Goal: Task Accomplishment & Management: Manage account settings

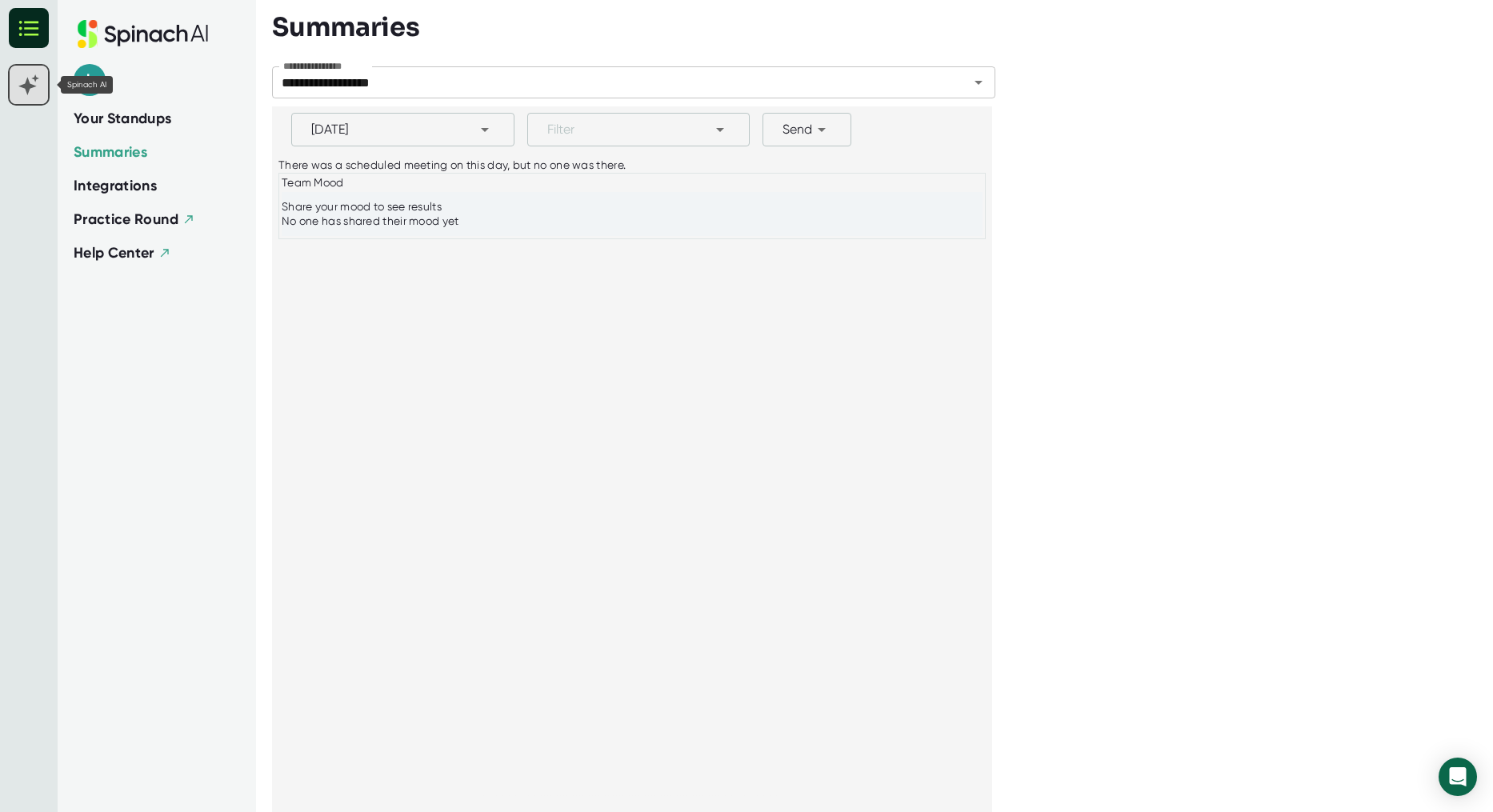
click at [32, 87] on icon at bounding box center [27, 86] width 18 height 18
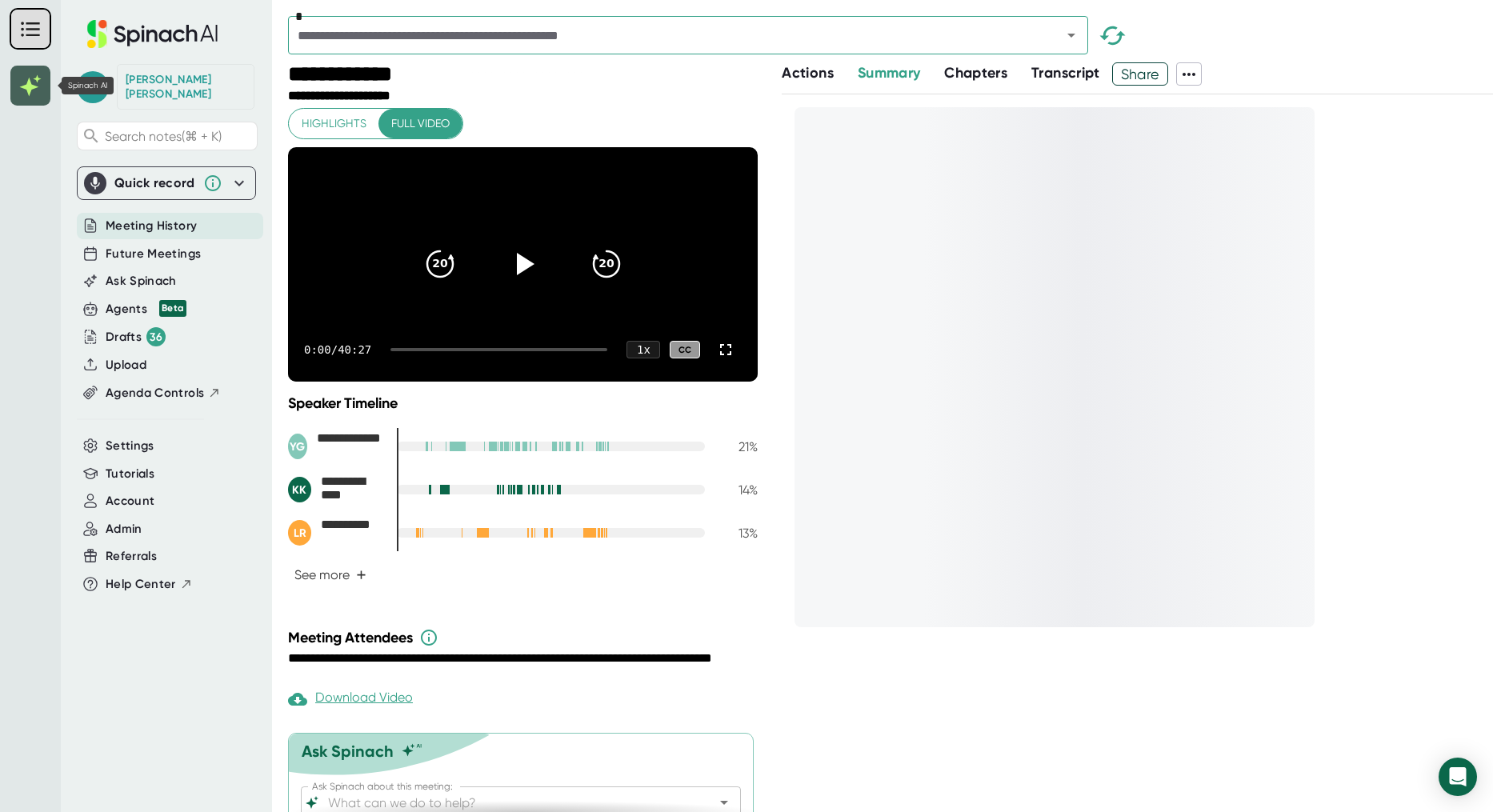
click at [43, 88] on rect at bounding box center [31, 86] width 40 height 40
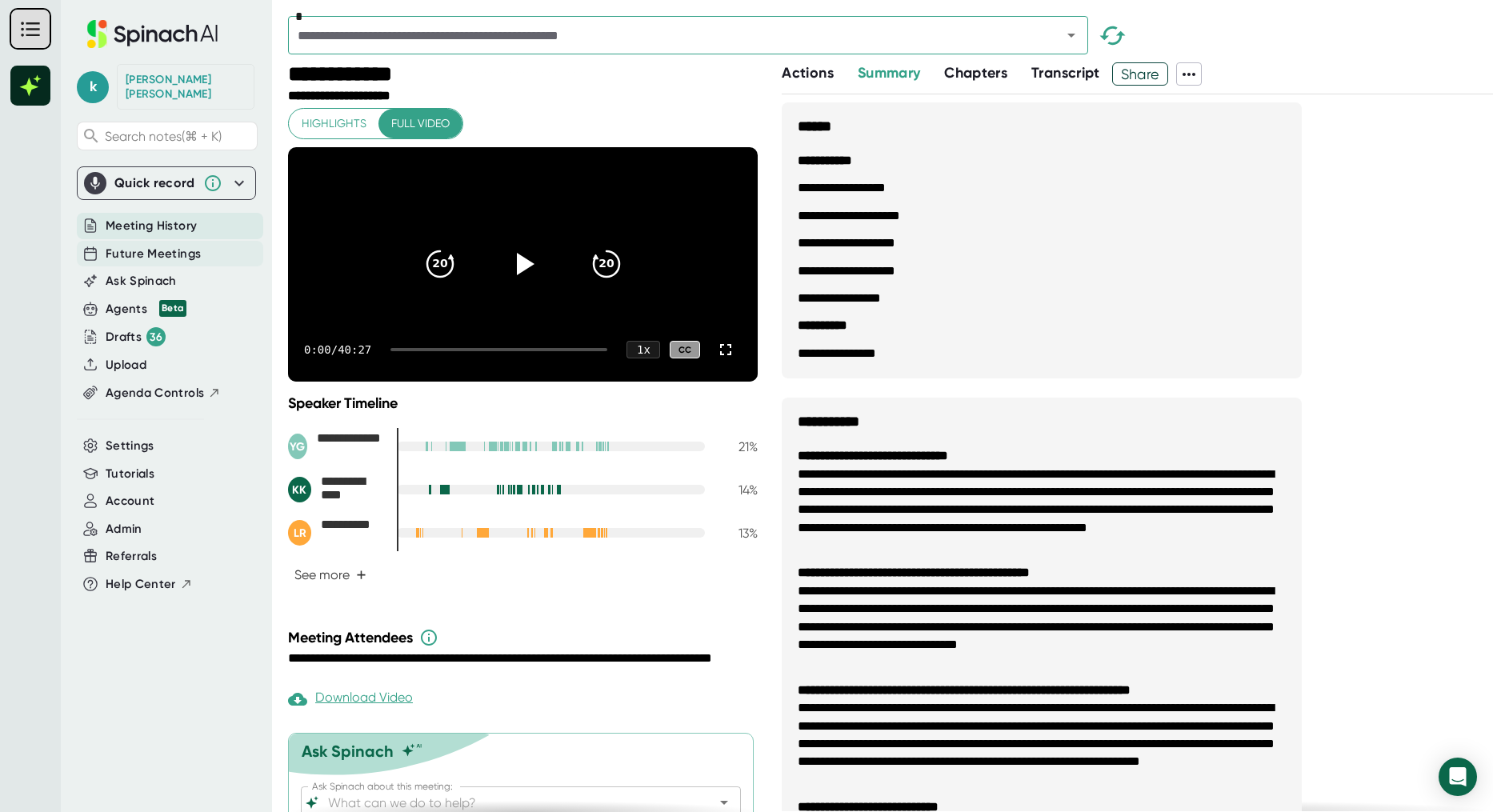
click at [117, 245] on span "Future Meetings" at bounding box center [153, 254] width 95 height 18
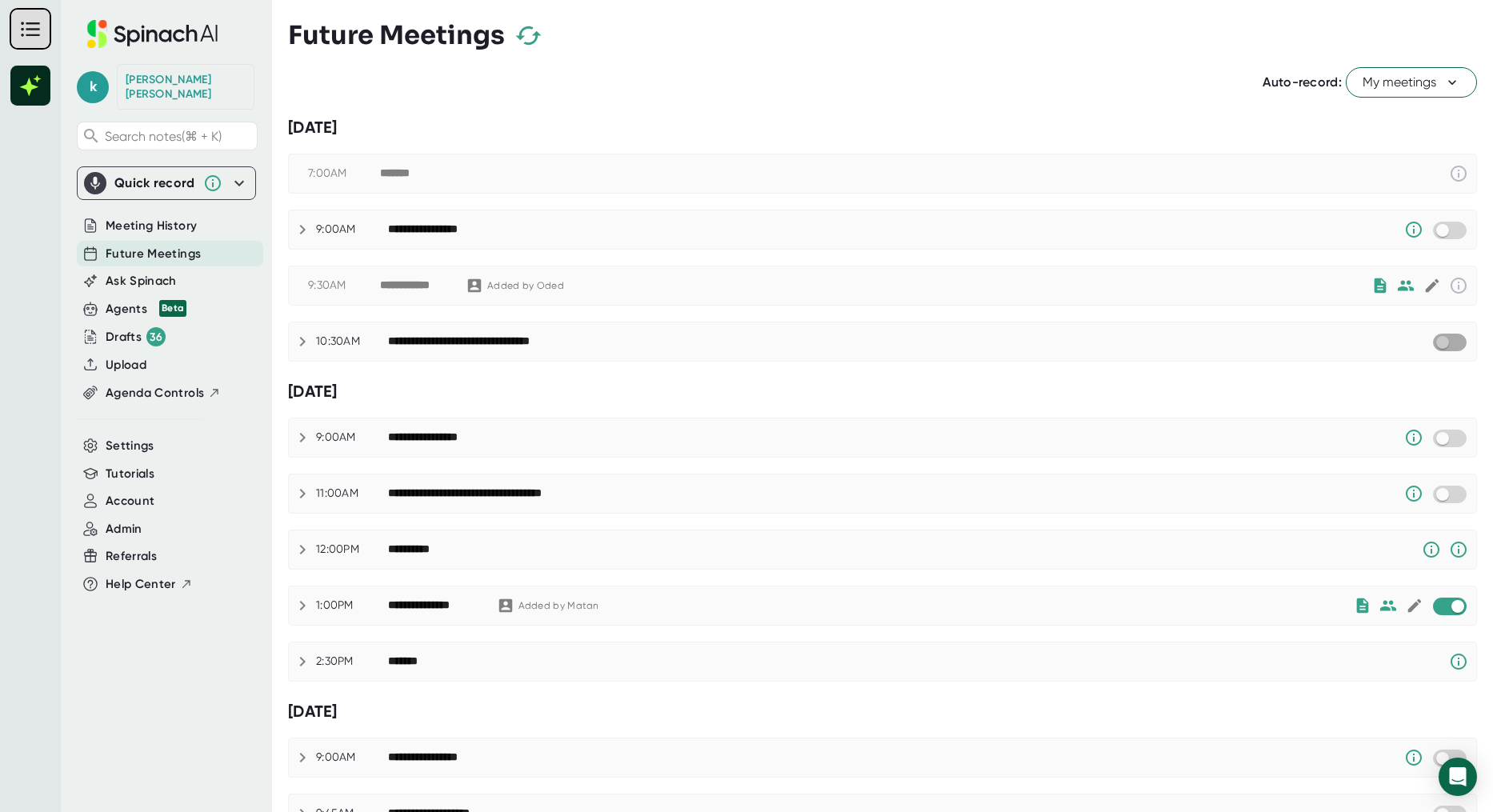
click at [1453, 339] on input "checkbox" at bounding box center [1442, 342] width 46 height 14
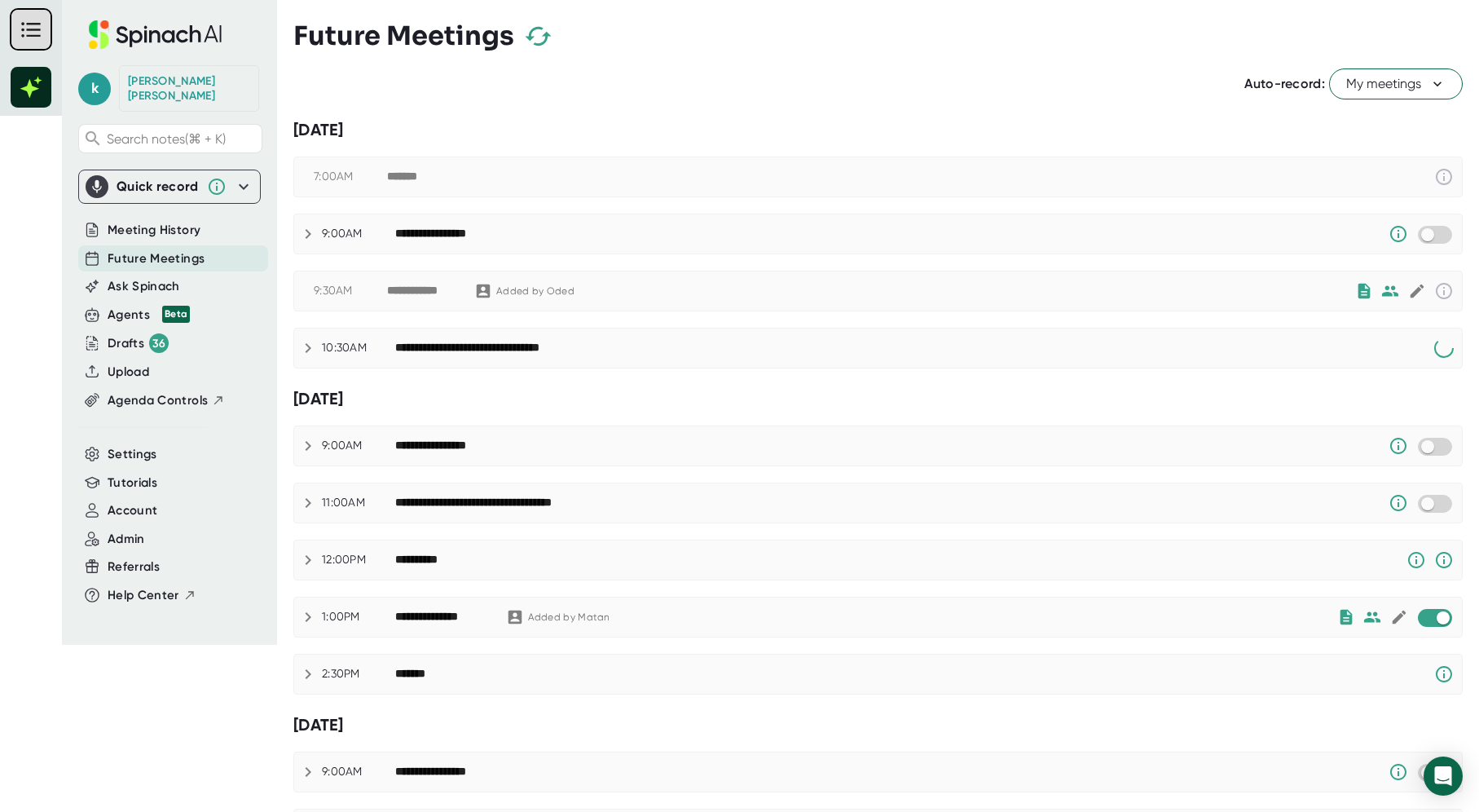
click at [1148, 348] on div "**********" at bounding box center [915, 348] width 1039 height 19
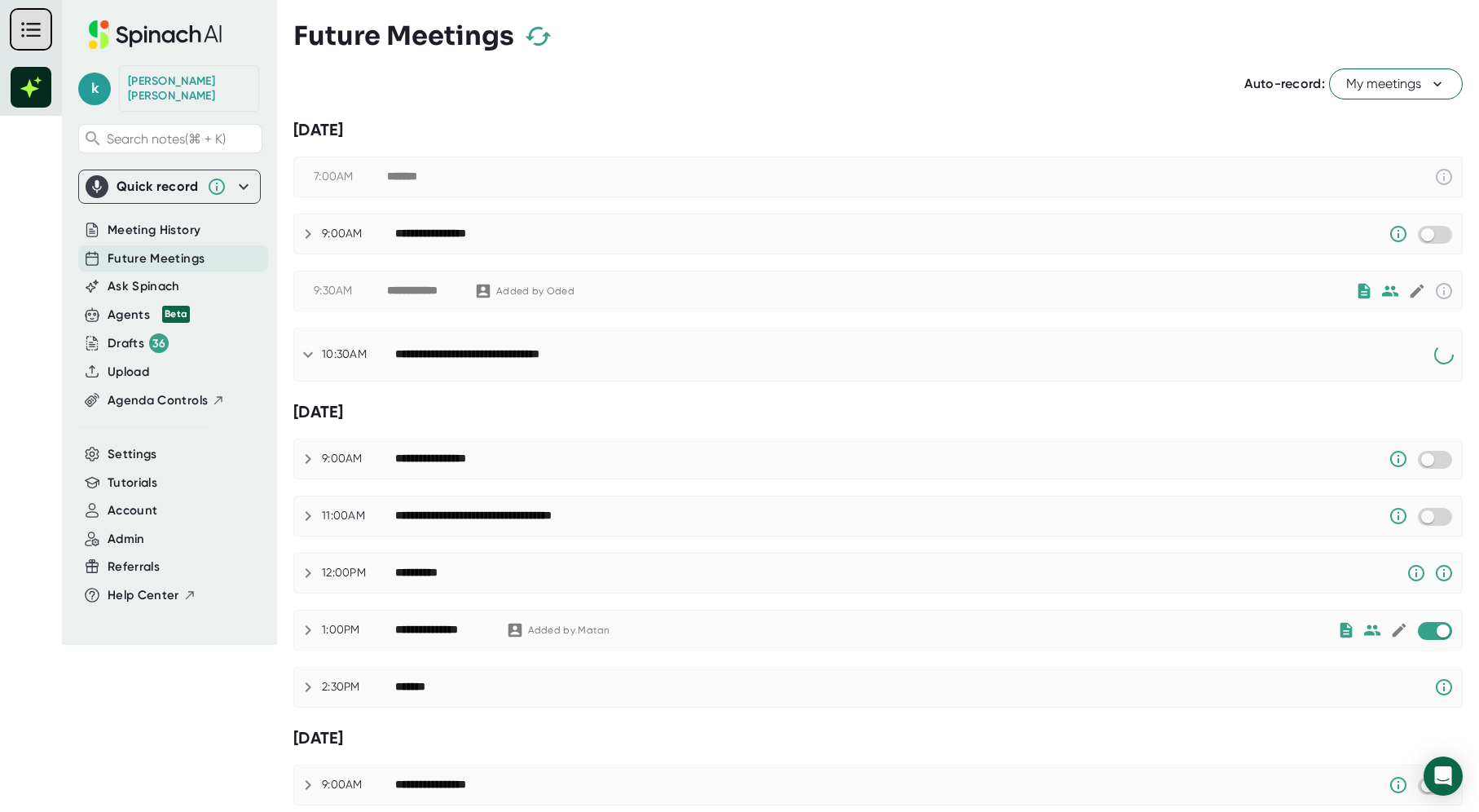
click at [542, 36] on icon "button" at bounding box center [537, 36] width 26 height 19
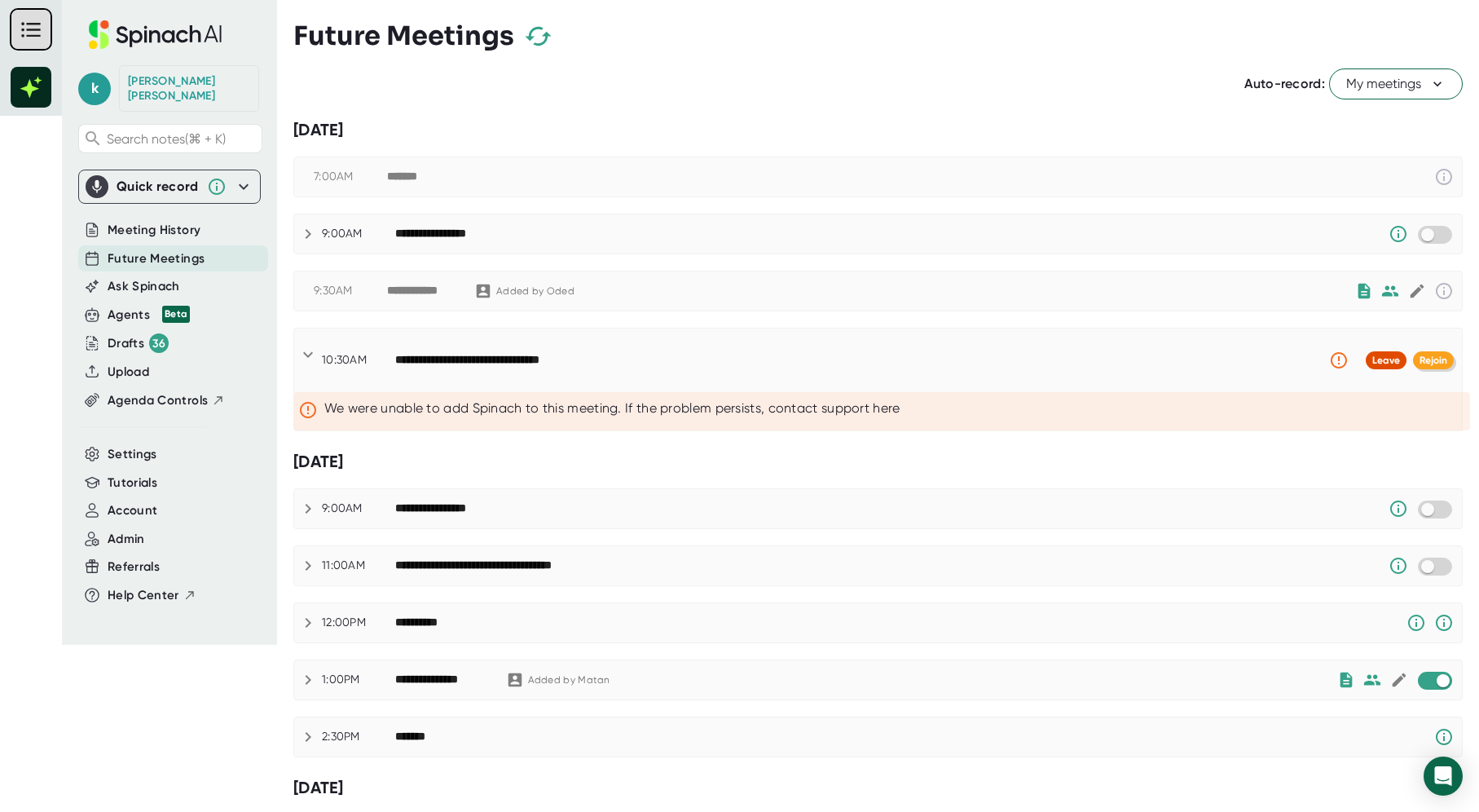
click at [1436, 358] on span "Rejoin" at bounding box center [1433, 359] width 28 height 11
click at [1432, 357] on icon at bounding box center [1429, 360] width 50 height 31
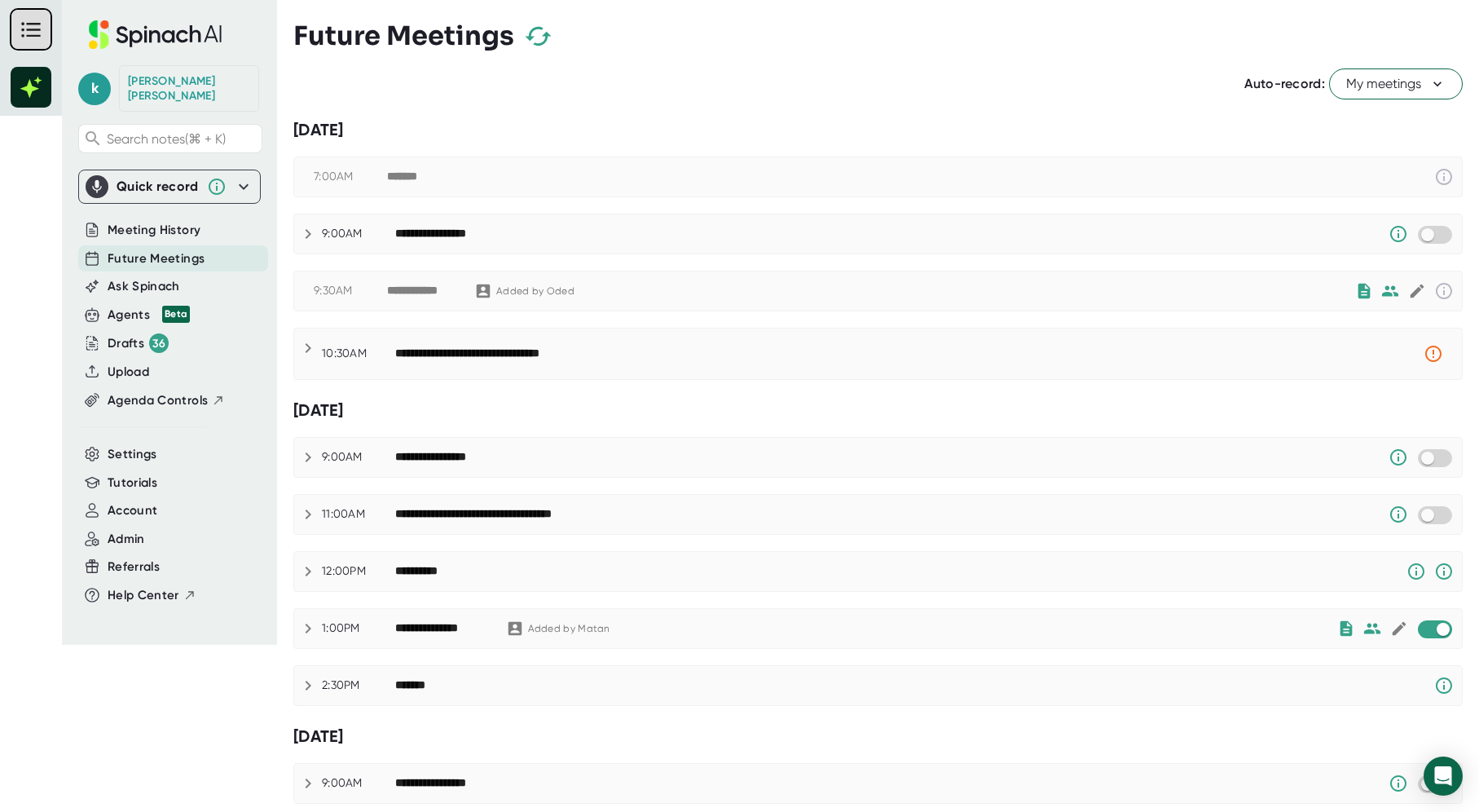
click at [1432, 357] on icon at bounding box center [1429, 353] width 50 height 31
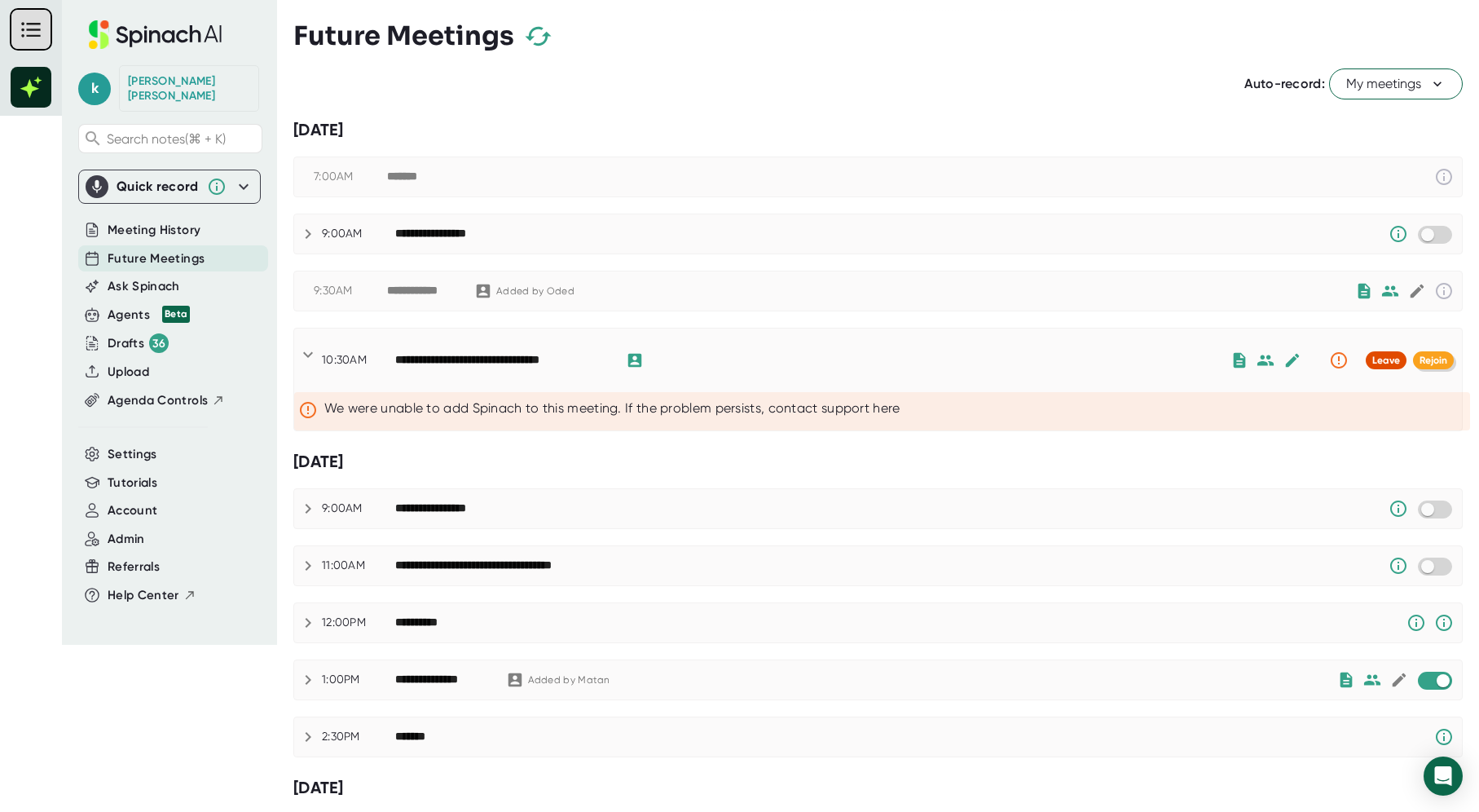
click at [1430, 367] on button "Rejoin" at bounding box center [1433, 359] width 41 height 18
